Goal: Task Accomplishment & Management: Use online tool/utility

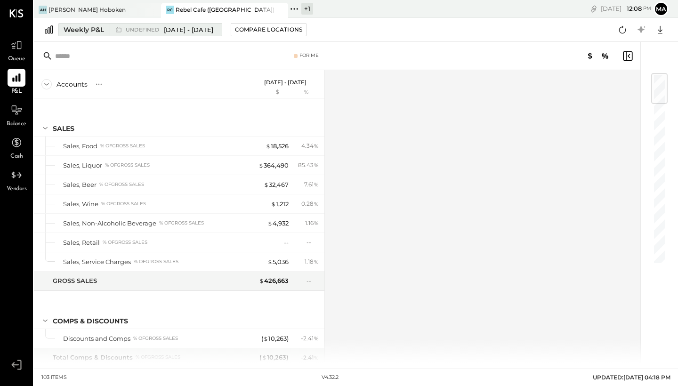
click at [189, 32] on span "[DATE] - [DATE]" at bounding box center [188, 29] width 49 height 9
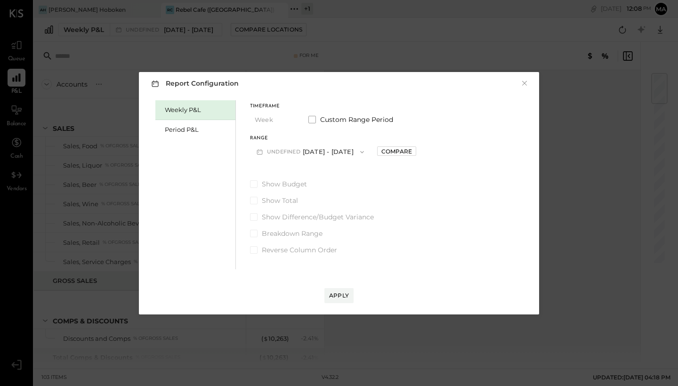
click at [366, 148] on icon "button" at bounding box center [362, 152] width 8 height 8
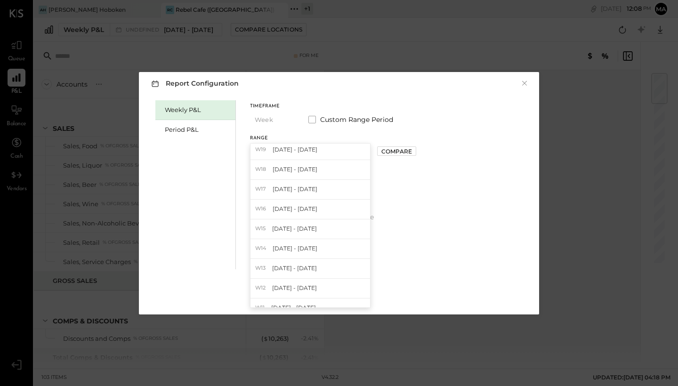
scroll to position [286, 0]
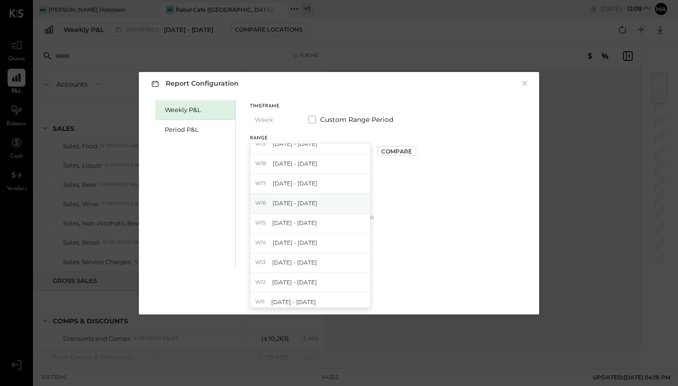
click at [324, 201] on div "W16 [DATE] - [DATE]" at bounding box center [310, 204] width 120 height 20
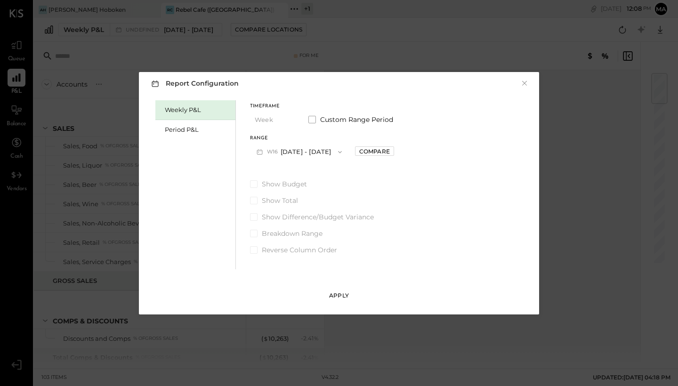
click at [334, 294] on div "Apply" at bounding box center [339, 295] width 20 height 8
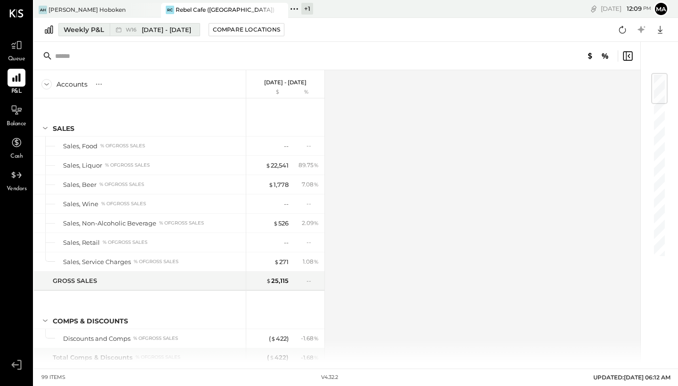
click at [167, 33] on span "[DATE] - [DATE]" at bounding box center [166, 29] width 49 height 9
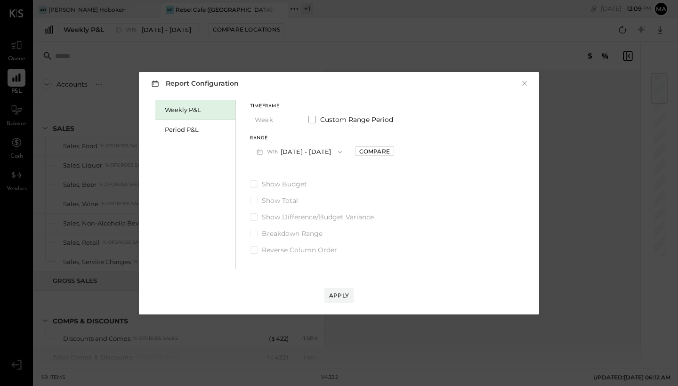
click at [341, 154] on icon "button" at bounding box center [340, 152] width 8 height 8
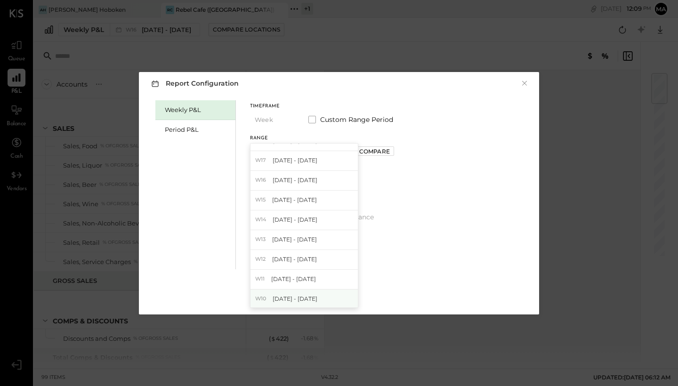
scroll to position [273, 0]
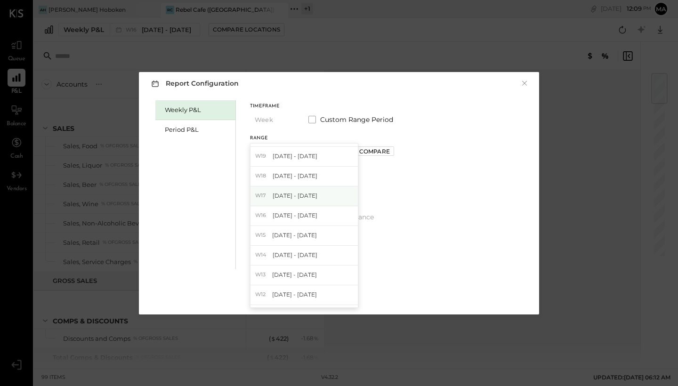
click at [282, 199] on span "[DATE] - [DATE]" at bounding box center [295, 196] width 45 height 8
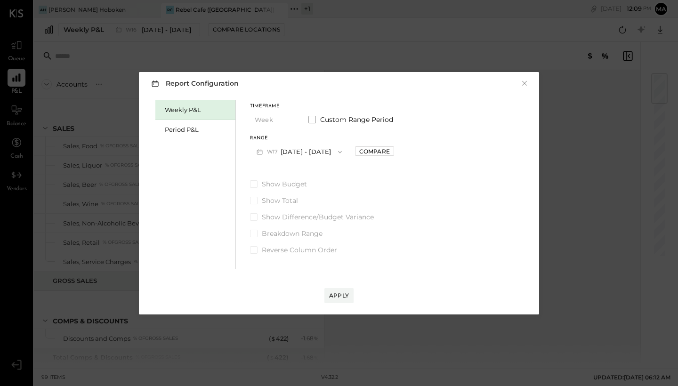
click at [337, 153] on icon "button" at bounding box center [340, 152] width 8 height 8
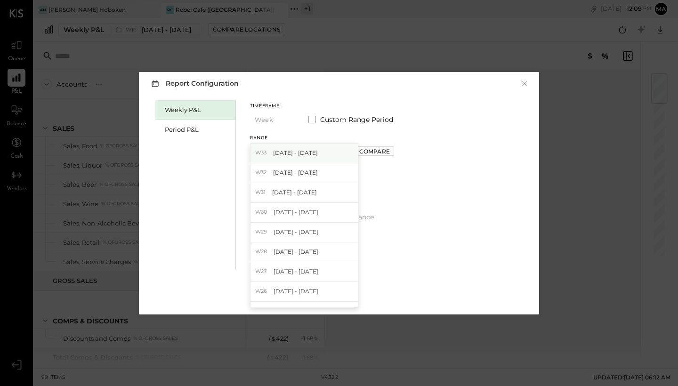
click at [325, 160] on div "W33 [DATE] - [DATE]" at bounding box center [303, 154] width 107 height 20
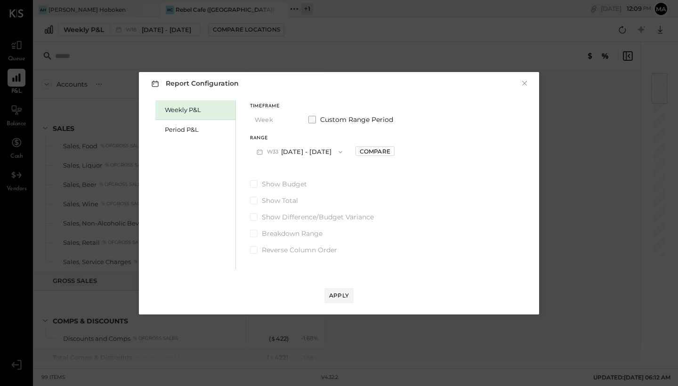
click at [311, 121] on span at bounding box center [312, 120] width 8 height 8
click at [261, 151] on icon "button" at bounding box center [260, 152] width 10 height 10
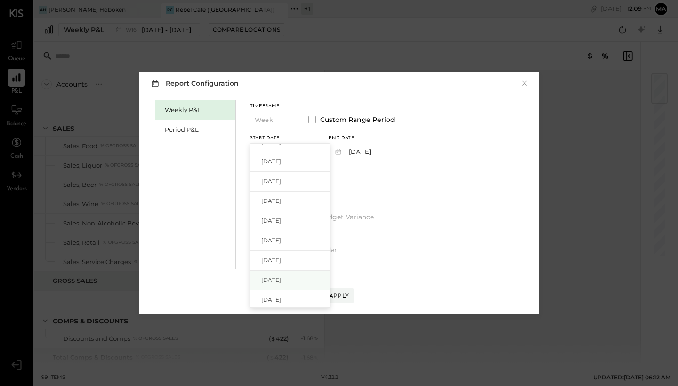
scroll to position [219, 0]
click at [278, 269] on span "[DATE]" at bounding box center [271, 269] width 20 height 8
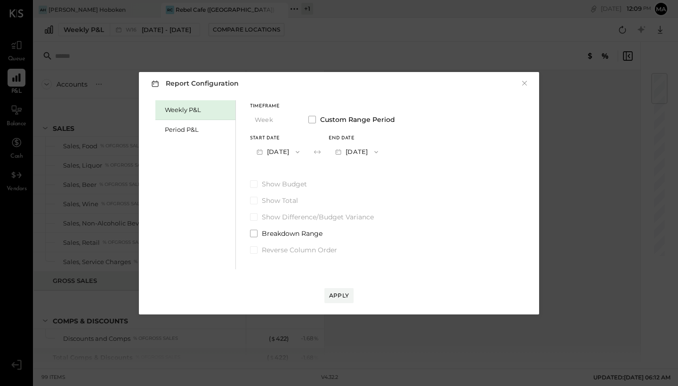
click at [380, 152] on icon "button" at bounding box center [376, 152] width 8 height 8
click at [360, 173] on span "[DATE]" at bounding box center [350, 173] width 20 height 8
click at [341, 297] on div "Apply" at bounding box center [339, 295] width 20 height 8
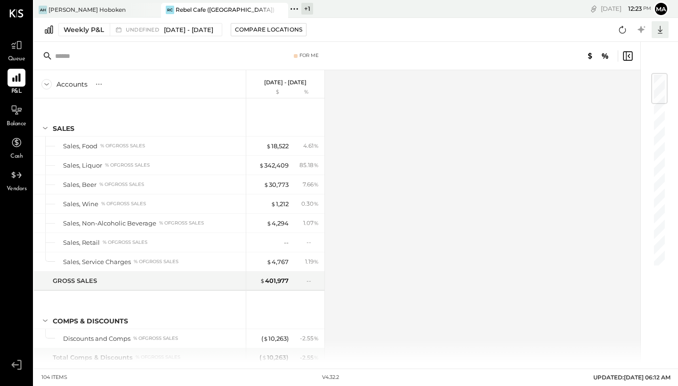
click at [661, 29] on icon at bounding box center [660, 30] width 12 height 12
click at [630, 82] on div "Excel" at bounding box center [630, 85] width 75 height 20
